Goal: Navigation & Orientation: Find specific page/section

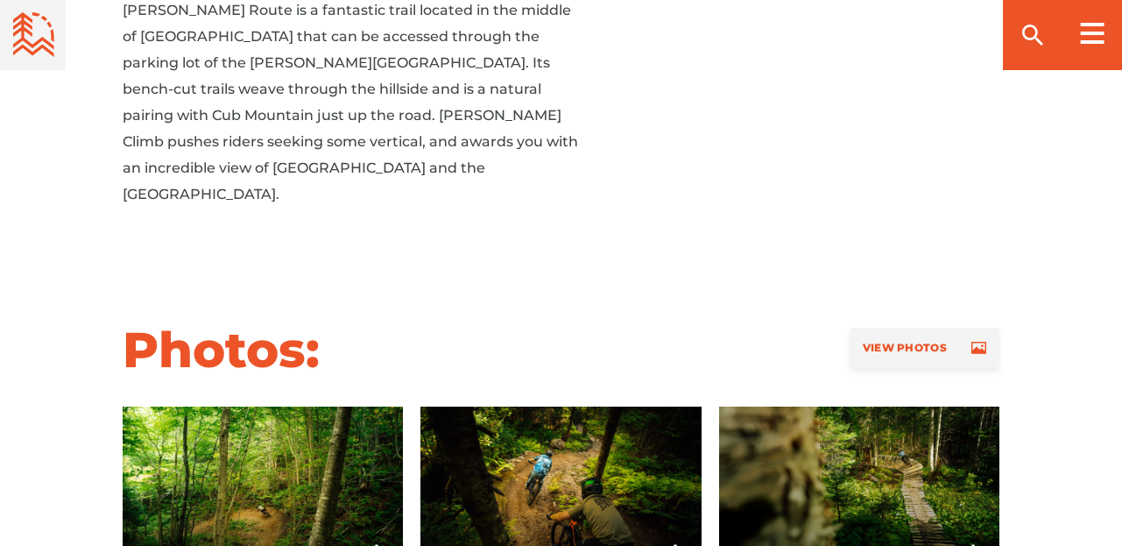
scroll to position [1542, 0]
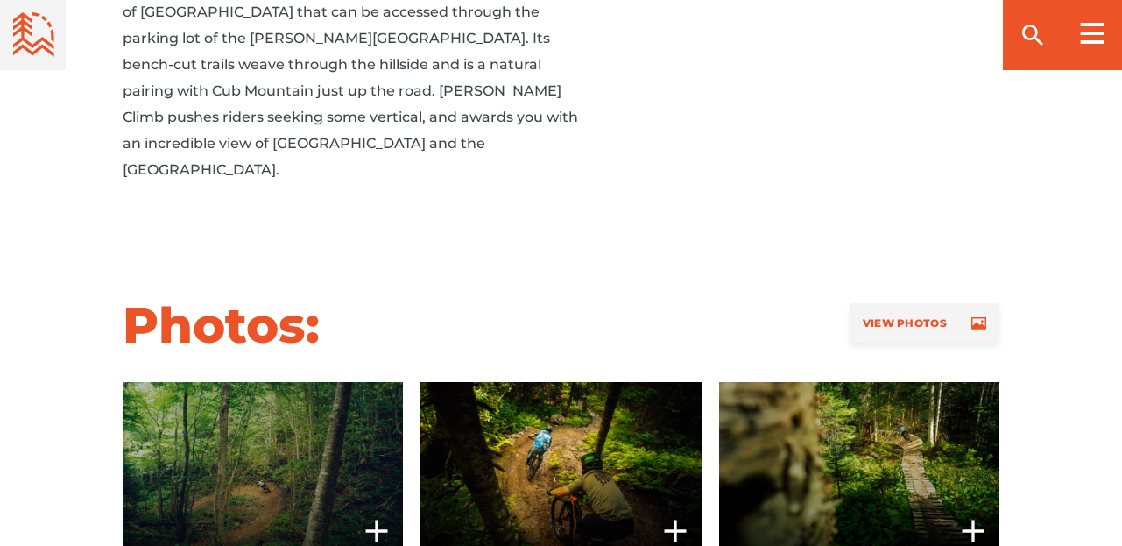
click at [315, 382] on span at bounding box center [263, 469] width 280 height 175
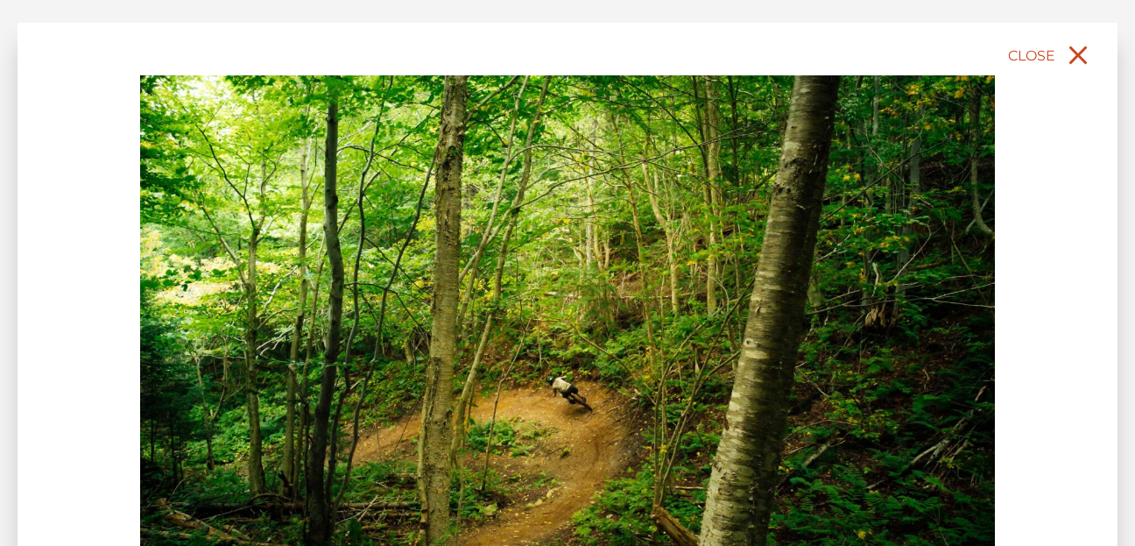
click at [1062, 46] on button "Close" at bounding box center [1051, 55] width 93 height 39
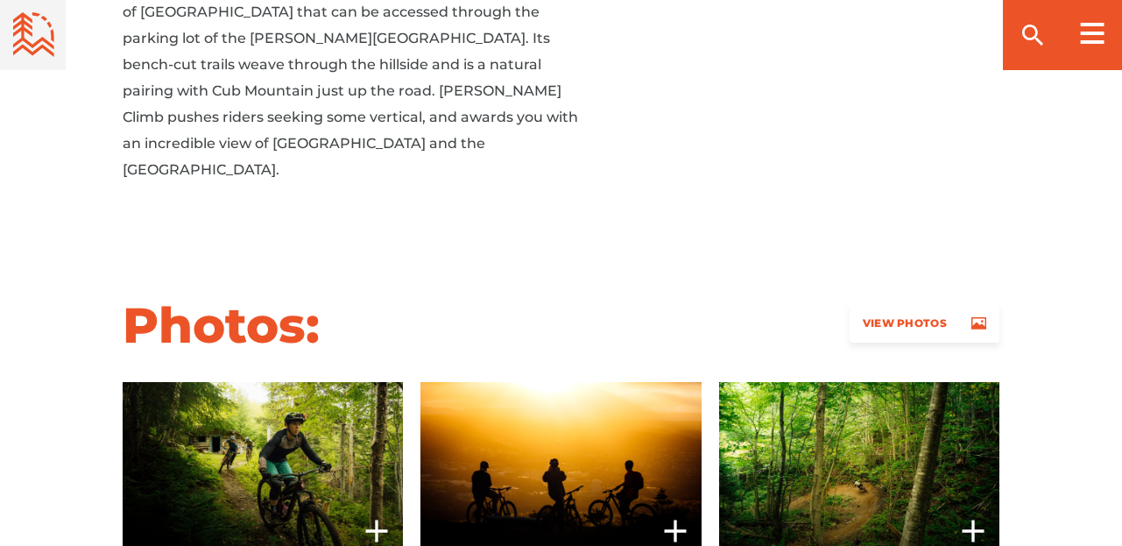
click at [908, 316] on span "View Photos" at bounding box center [905, 322] width 84 height 13
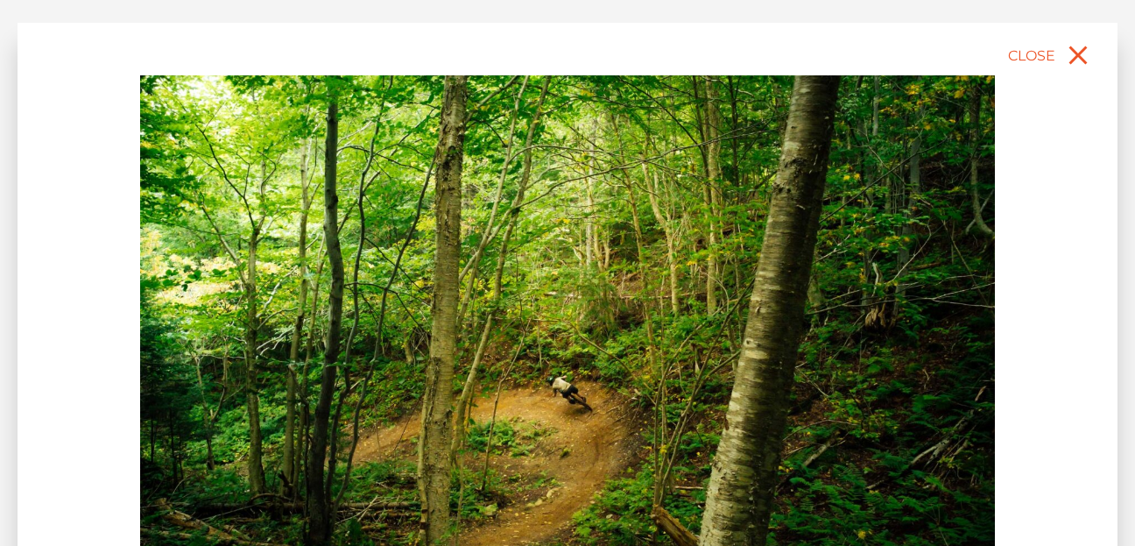
drag, startPoint x: 1095, startPoint y: 187, endPoint x: 1109, endPoint y: 364, distance: 177.5
click at [1109, 364] on div "slide 2 of 14 [PERSON_NAME][GEOGRAPHIC_DATA], [GEOGRAPHIC_DATA] [GEOGRAPHIC_DAT…" at bounding box center [568, 377] width 1100 height 708
click at [1070, 61] on icon "close" at bounding box center [1079, 55] width 32 height 32
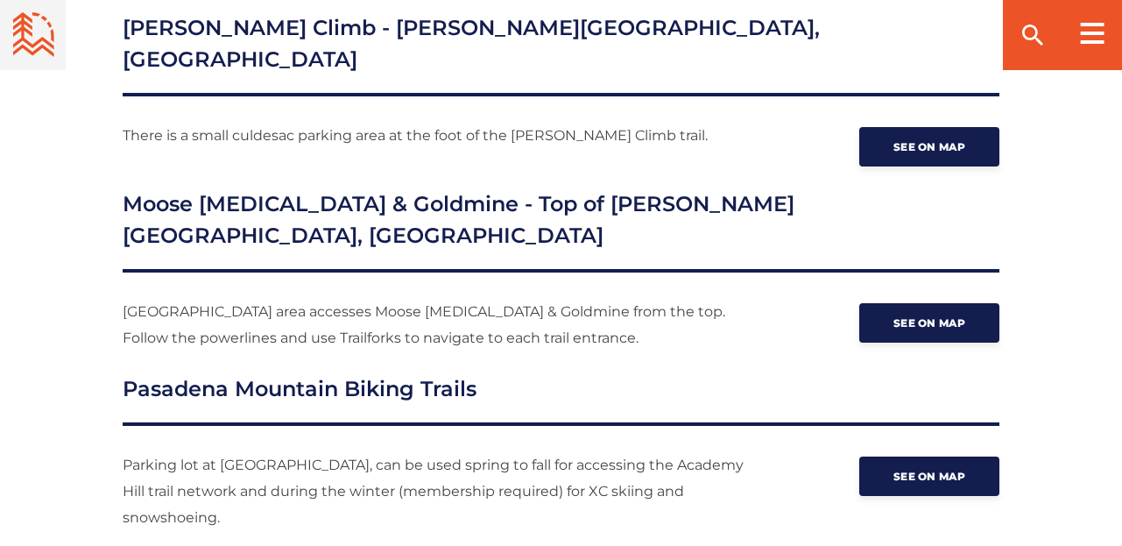
scroll to position [2988, 0]
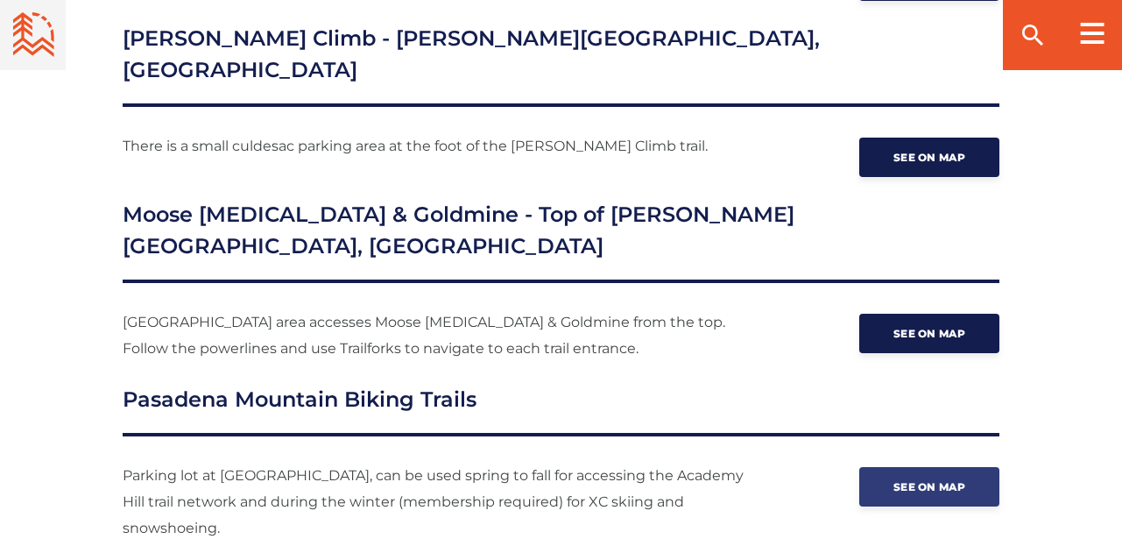
click at [935, 467] on link "See on map" at bounding box center [929, 486] width 140 height 39
